Goal: Use online tool/utility: Utilize a website feature to perform a specific function

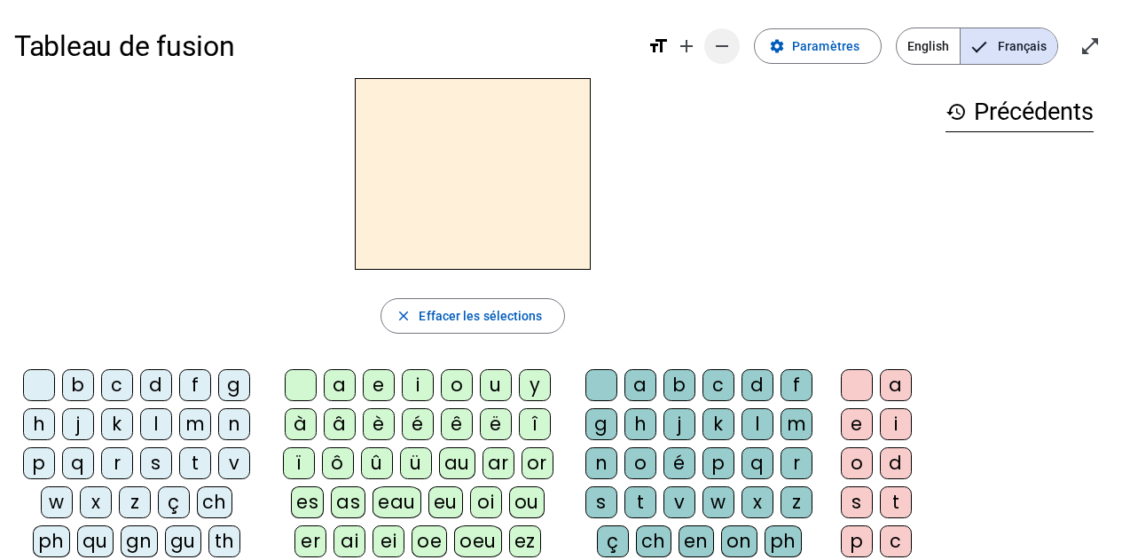
click at [741, 50] on span "Diminuer la taille de la police" at bounding box center [722, 46] width 43 height 43
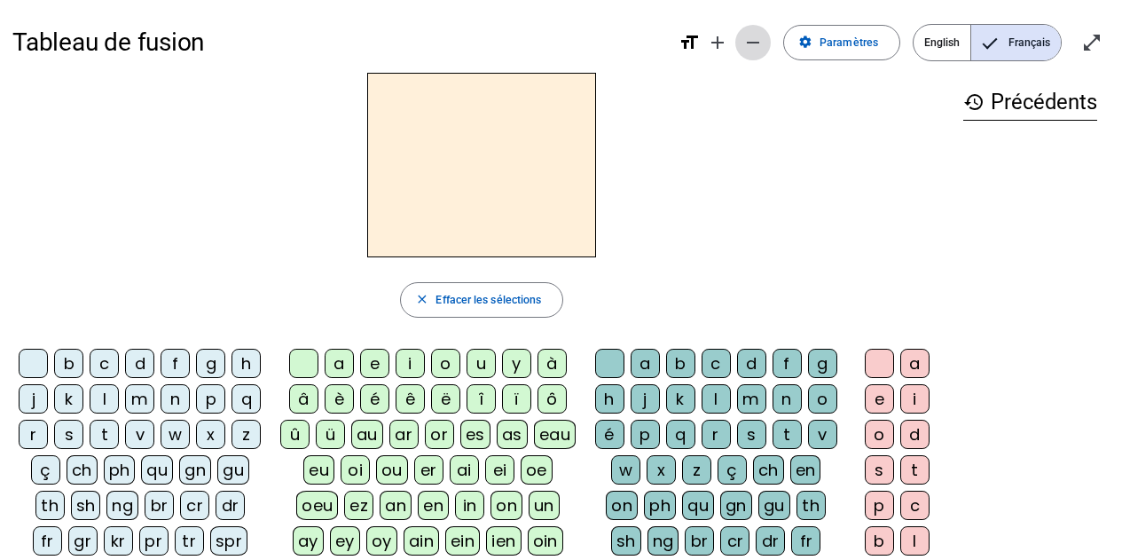
click at [764, 46] on mat-icon "remove" at bounding box center [752, 42] width 21 height 21
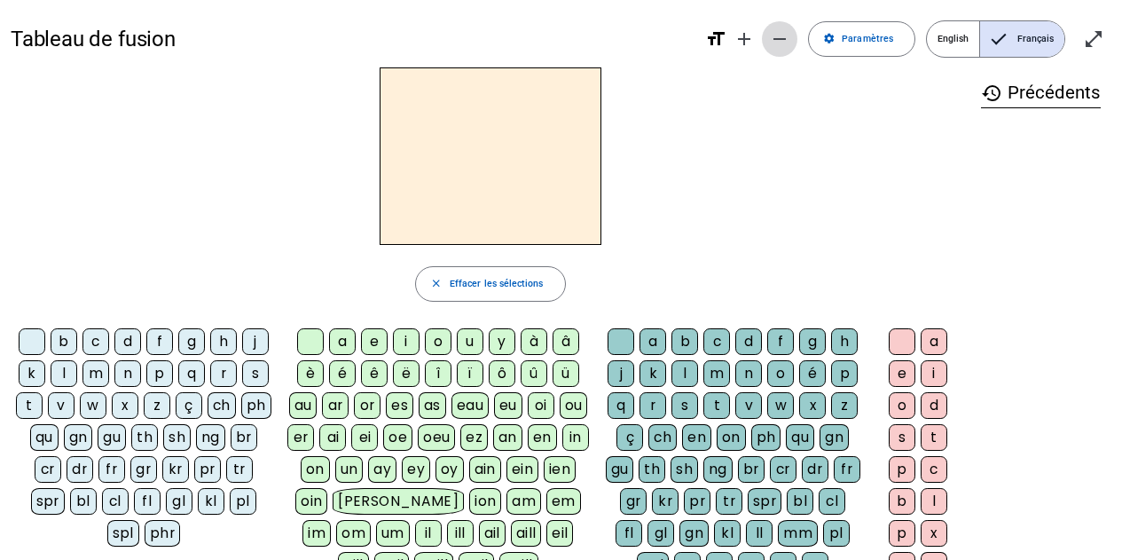
click at [781, 39] on mat-icon "remove" at bounding box center [779, 38] width 21 height 21
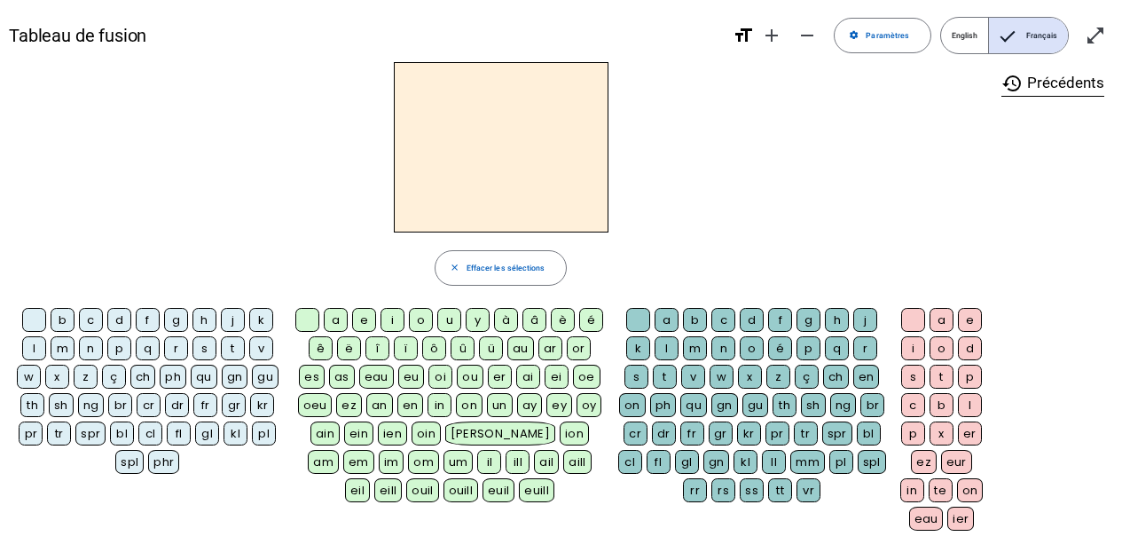
click at [84, 378] on div "z" at bounding box center [86, 377] width 24 height 24
click at [425, 322] on div "o" at bounding box center [421, 320] width 24 height 24
click at [946, 349] on div "o" at bounding box center [942, 348] width 24 height 24
click at [782, 352] on div "é" at bounding box center [780, 348] width 24 height 24
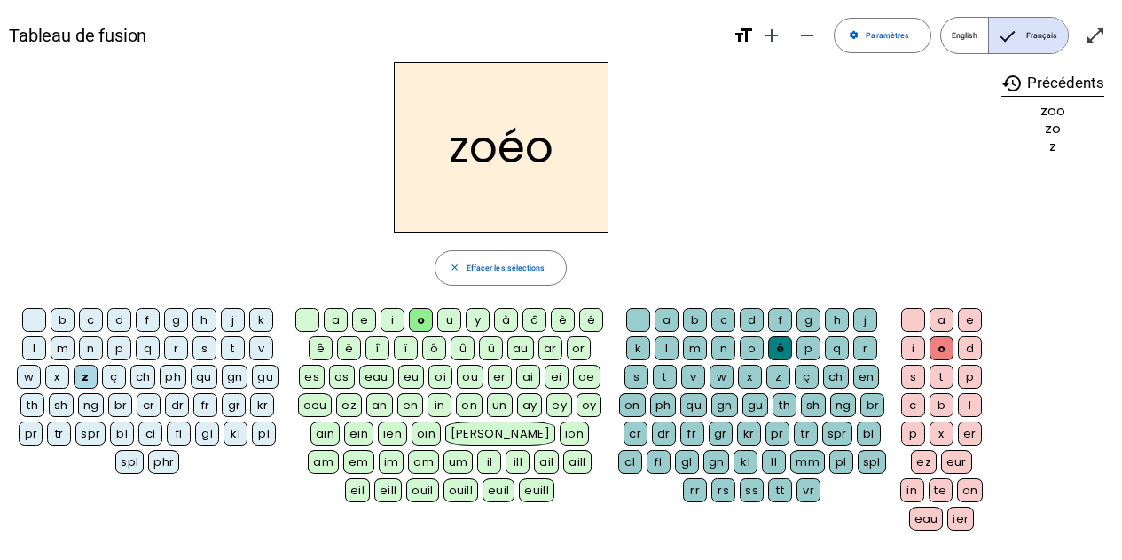
click at [915, 315] on div at bounding box center [913, 320] width 24 height 24
click at [90, 350] on div "n" at bounding box center [91, 348] width 24 height 24
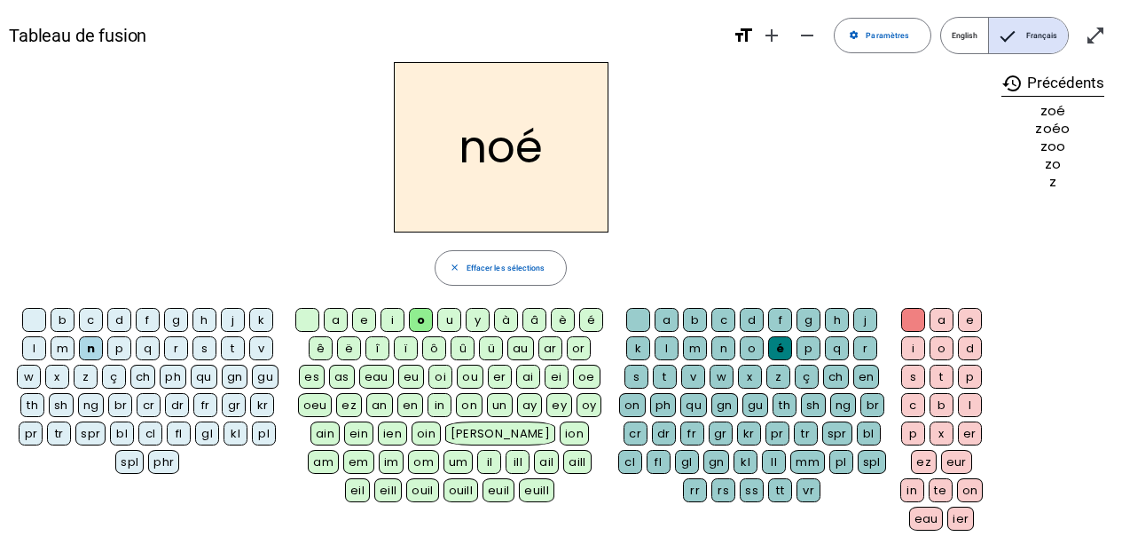
click at [669, 318] on div "a" at bounding box center [667, 320] width 24 height 24
click at [67, 325] on div "b" at bounding box center [63, 320] width 24 height 24
click at [123, 436] on div "bl" at bounding box center [122, 433] width 24 height 24
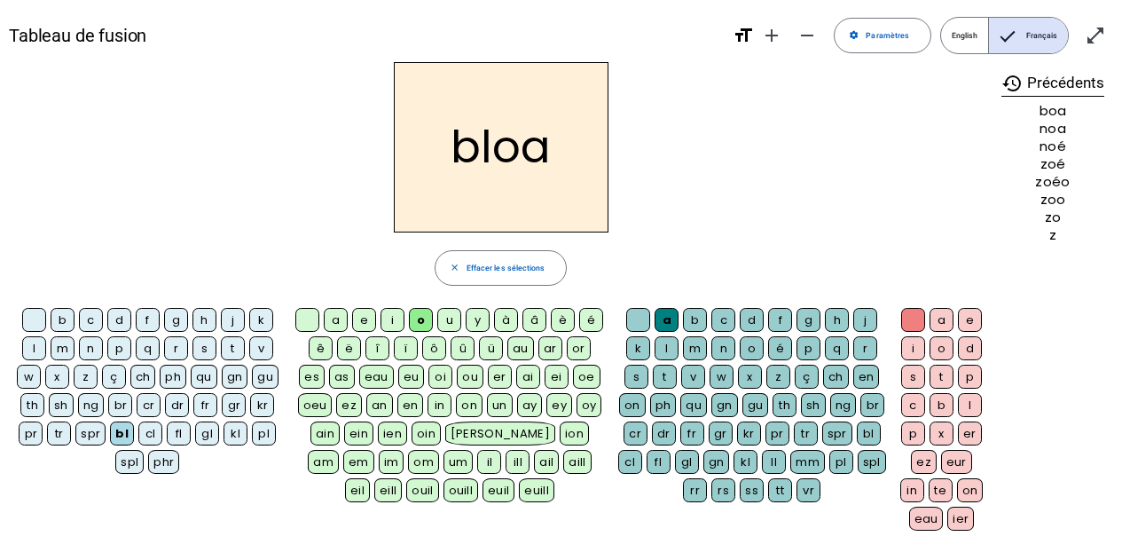
click at [311, 314] on div at bounding box center [307, 320] width 24 height 24
click at [780, 350] on div "é" at bounding box center [780, 348] width 24 height 24
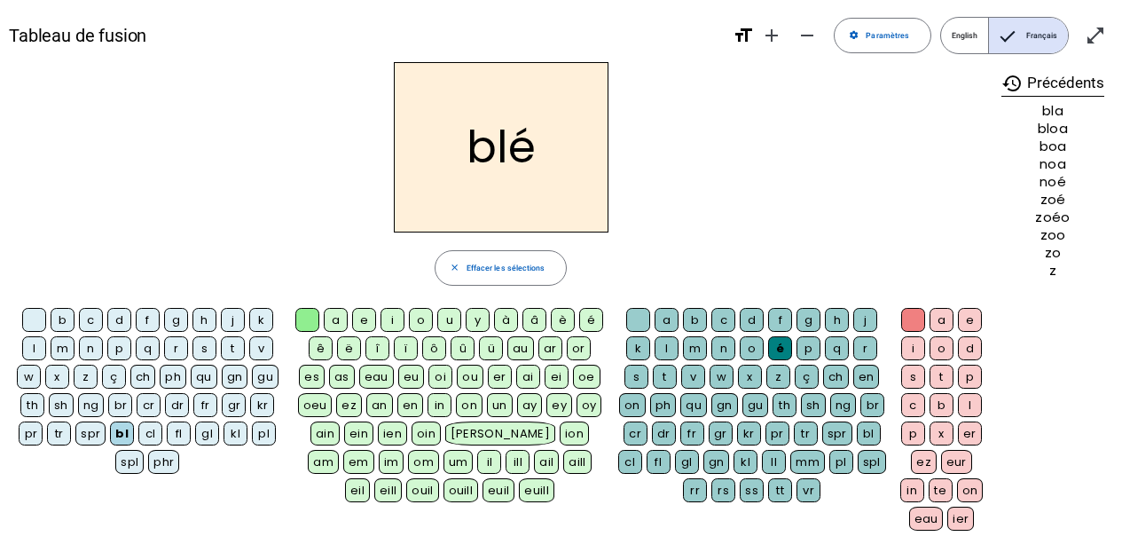
click at [145, 436] on div "cl" at bounding box center [150, 433] width 24 height 24
click at [947, 352] on div "o" at bounding box center [942, 348] width 24 height 24
click at [38, 351] on div "l" at bounding box center [34, 348] width 24 height 24
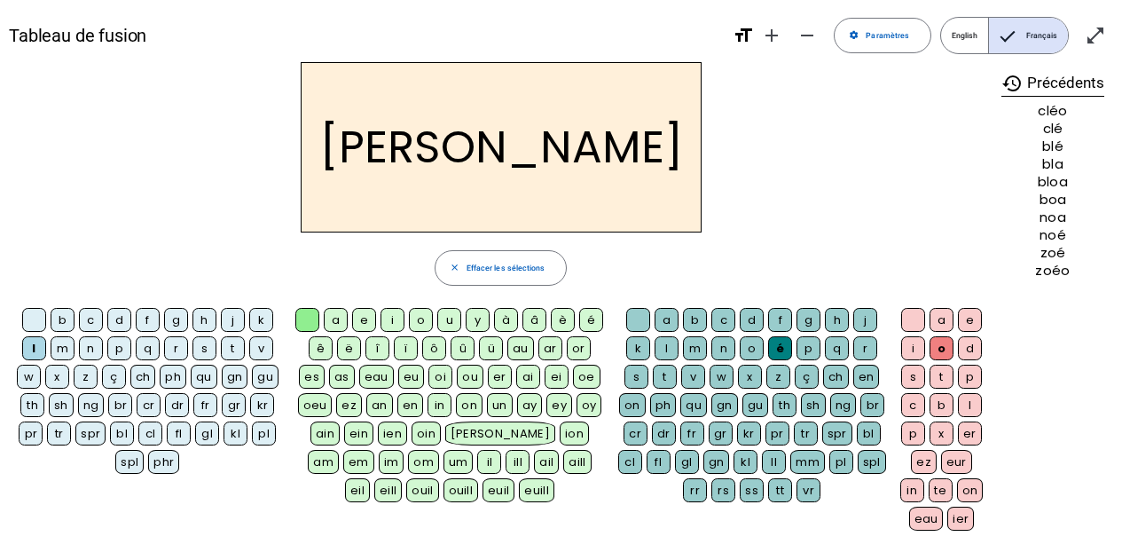
click at [949, 318] on div "a" at bounding box center [942, 320] width 24 height 24
